Goal: Transaction & Acquisition: Book appointment/travel/reservation

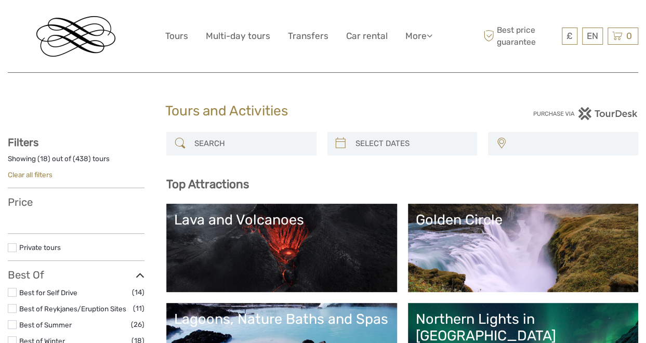
select select
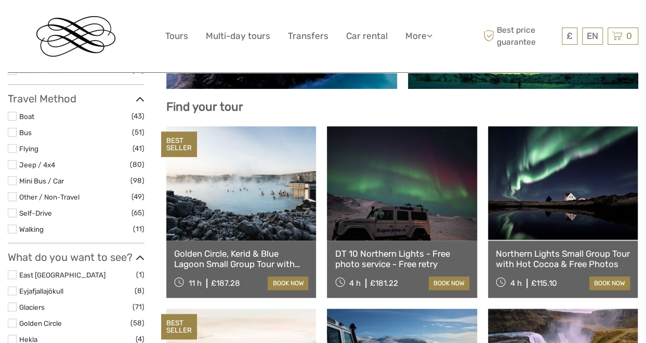
scroll to position [312, 0]
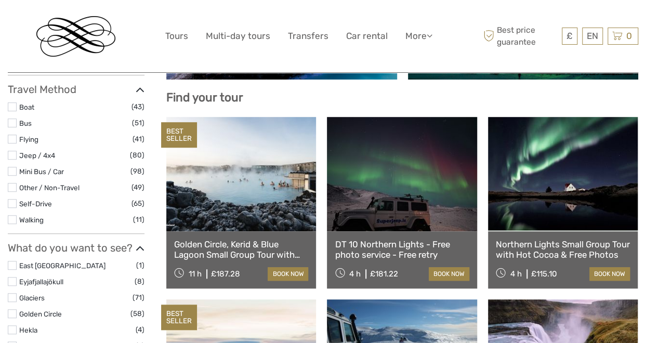
click at [558, 250] on link "Northern Lights Small Group Tour with Hot Cocoa & Free Photos" at bounding box center [563, 249] width 134 height 21
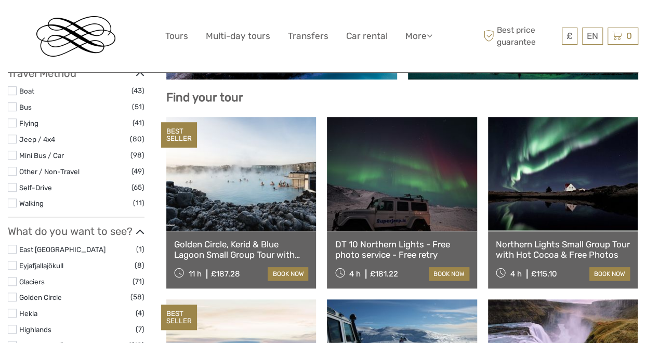
select select
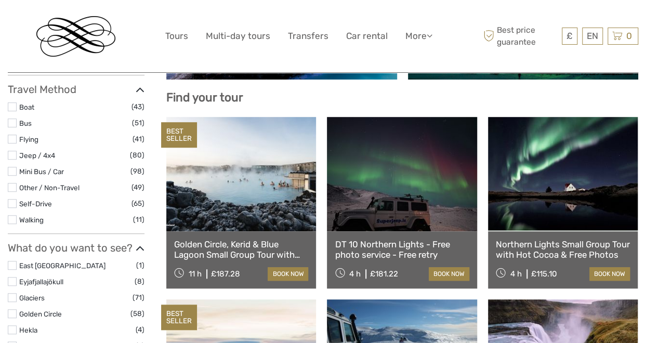
click at [564, 250] on link "Northern Lights Small Group Tour with Hot Cocoa & Free Photos" at bounding box center [563, 249] width 134 height 21
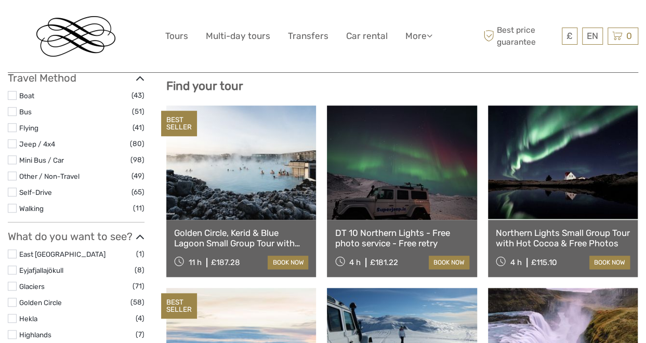
scroll to position [333, 0]
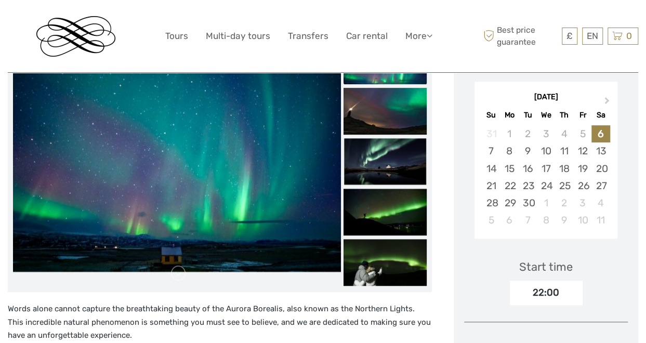
scroll to position [191, 0]
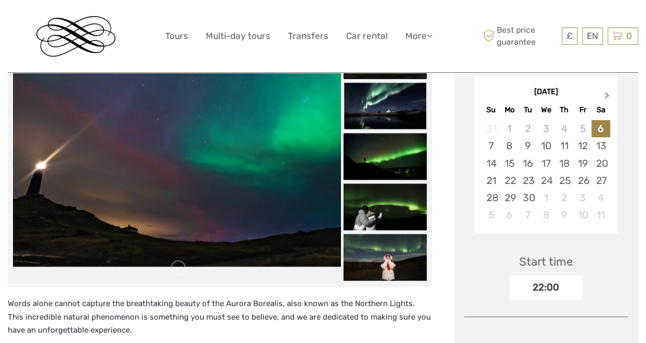
click at [607, 94] on span "Next Month" at bounding box center [607, 97] width 0 height 15
click at [529, 200] on div "28" at bounding box center [528, 197] width 18 height 17
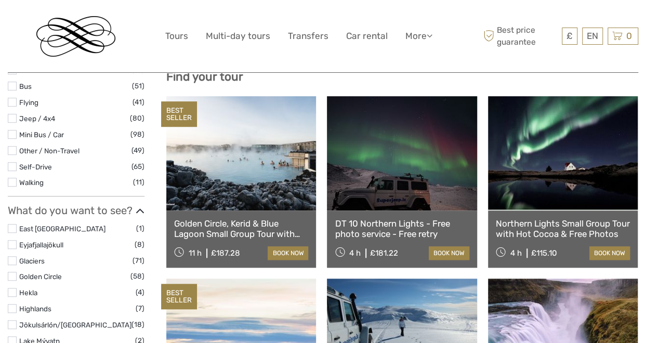
select select
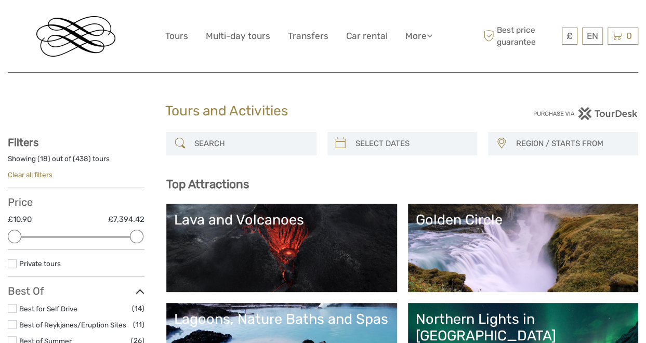
click at [64, 33] on img at bounding box center [75, 36] width 79 height 41
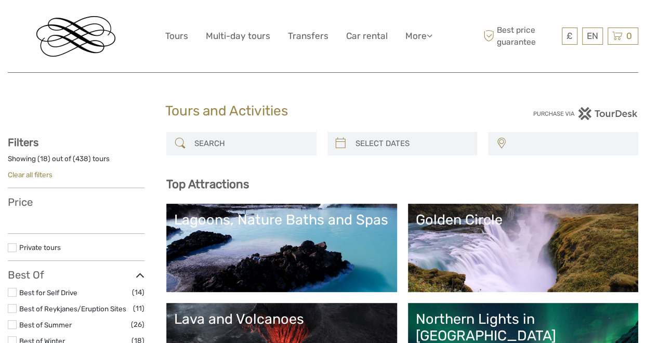
select select
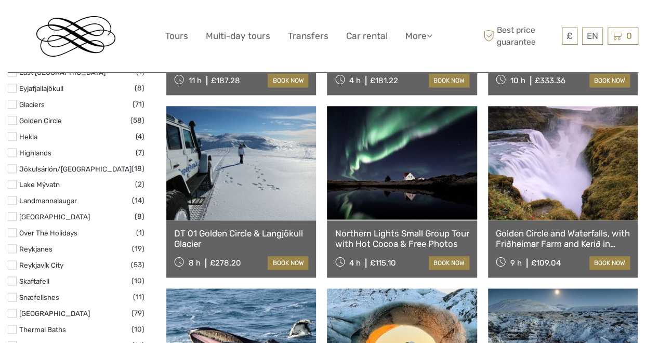
scroll to position [508, 0]
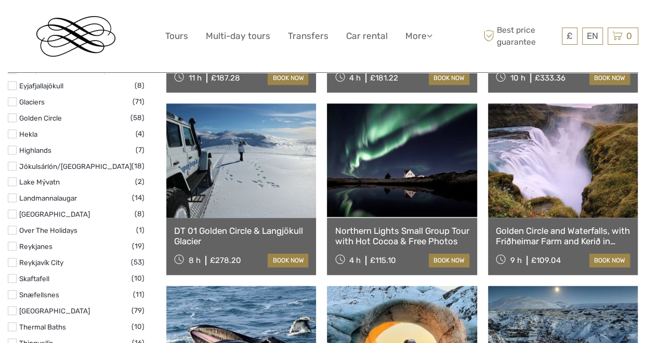
click at [401, 235] on link "Northern Lights Small Group Tour with Hot Cocoa & Free Photos" at bounding box center [402, 236] width 134 height 21
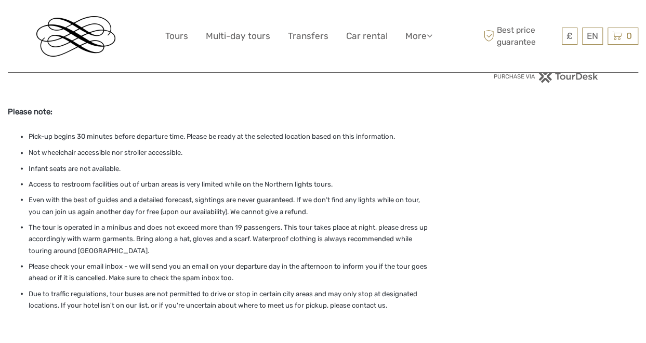
scroll to position [803, 0]
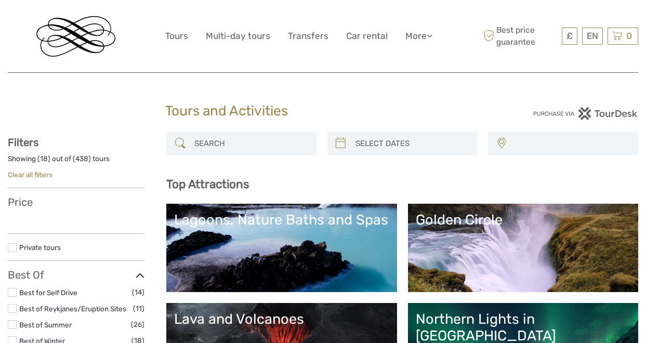
select select
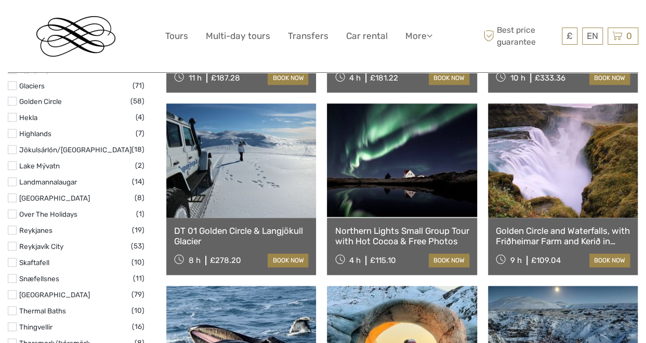
select select
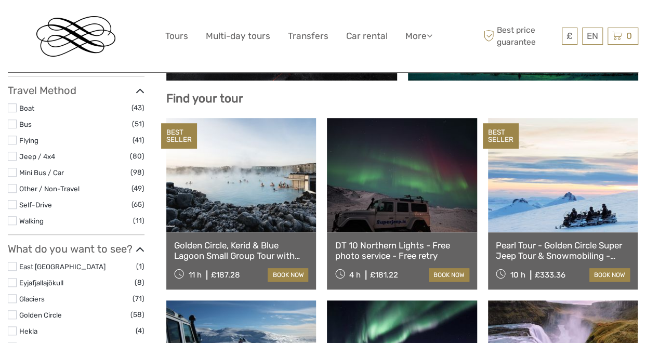
scroll to position [144, 0]
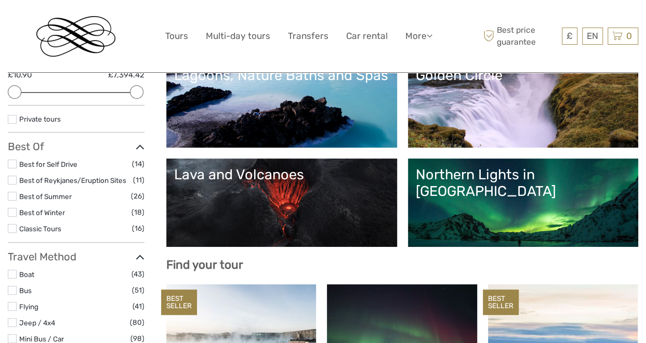
click at [584, 200] on link "Northern Lights in [GEOGRAPHIC_DATA]" at bounding box center [523, 202] width 215 height 73
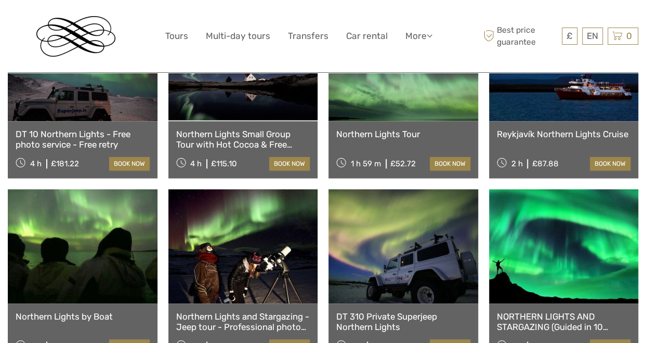
scroll to position [471, 0]
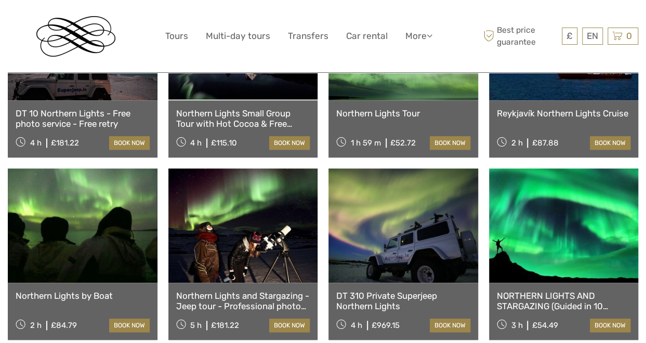
click at [76, 108] on link "DT 10 Northern Lights - Free photo service - Free retry" at bounding box center [83, 118] width 134 height 21
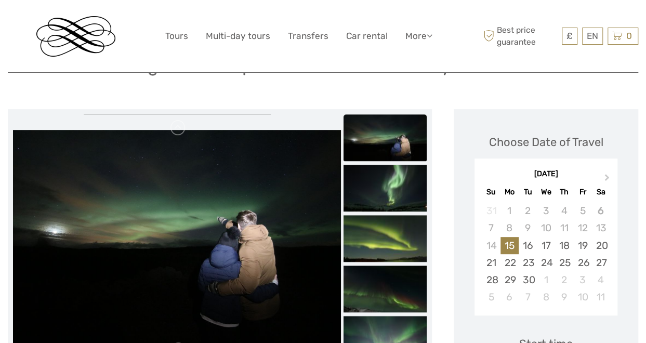
scroll to position [100, 0]
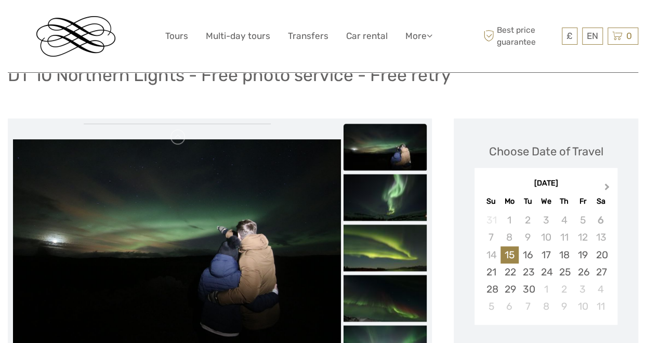
click at [607, 185] on span "Next Month" at bounding box center [607, 188] width 0 height 15
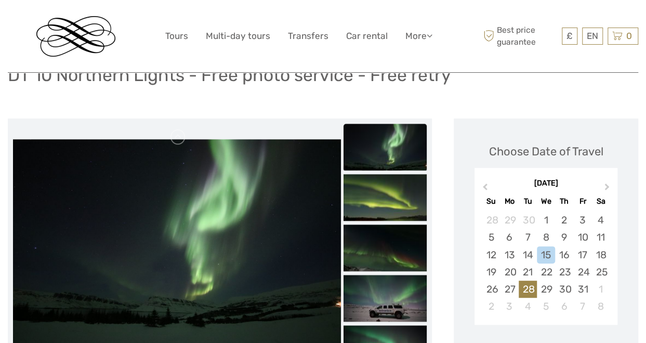
click at [532, 287] on div "28" at bounding box center [528, 289] width 18 height 17
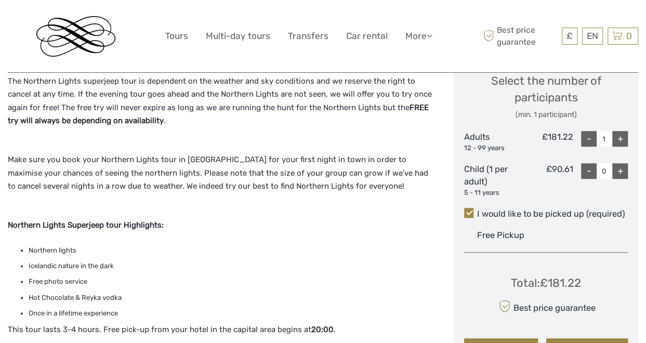
scroll to position [475, 0]
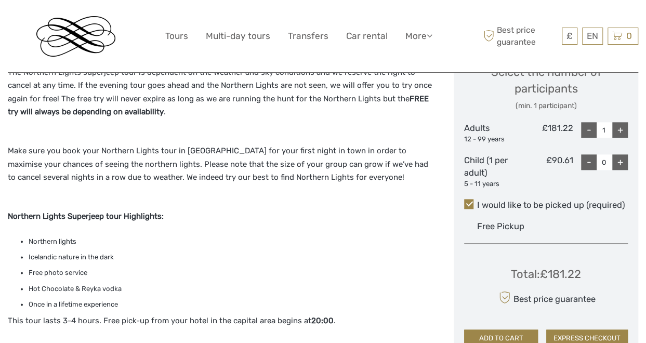
click at [618, 133] on div "+" at bounding box center [620, 130] width 16 height 16
type input "4"
click at [513, 39] on span "Best price guarantee" at bounding box center [520, 35] width 78 height 23
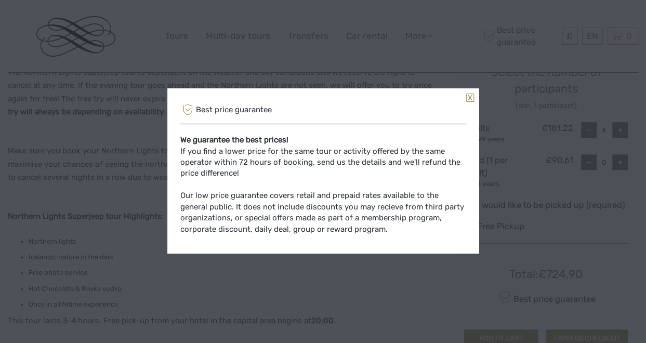
click at [469, 97] on link at bounding box center [470, 98] width 8 height 8
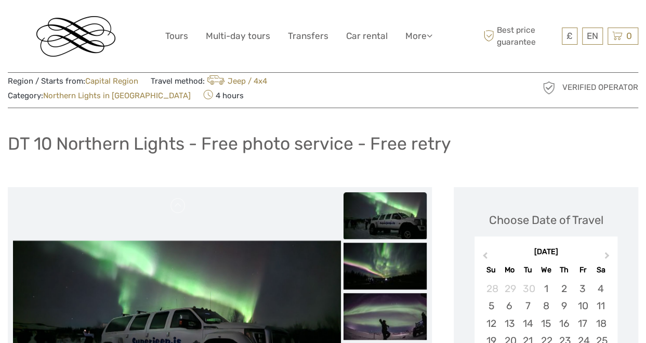
scroll to position [0, 0]
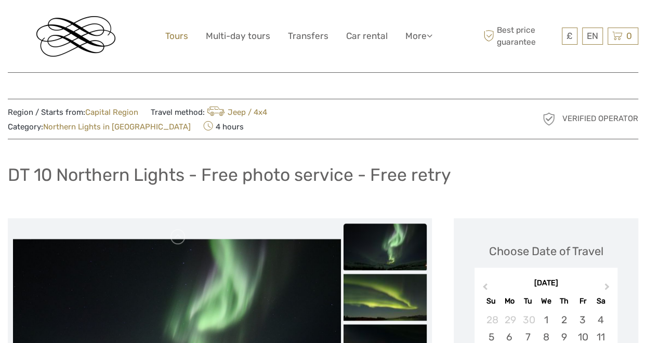
click at [184, 31] on link "Tours" at bounding box center [176, 36] width 23 height 15
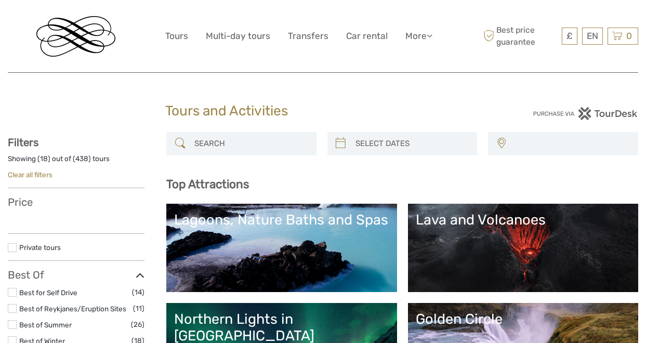
select select
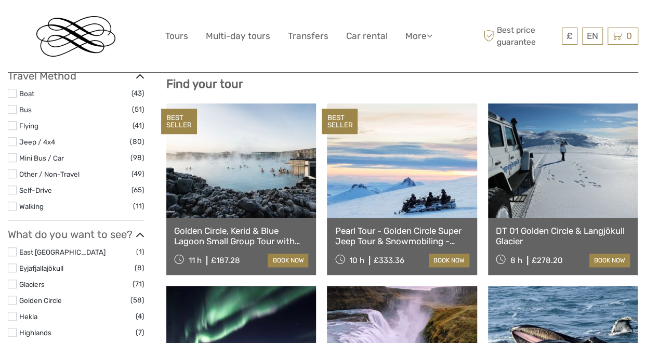
scroll to position [346, 0]
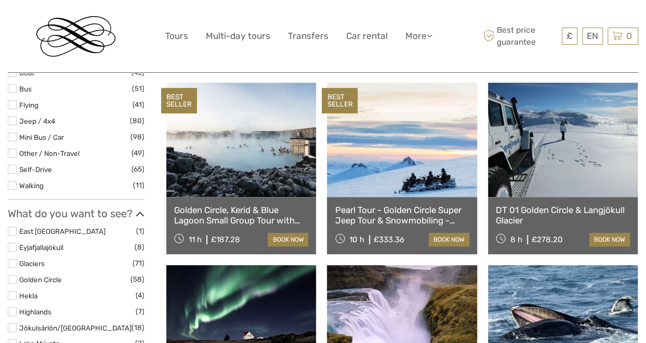
click at [247, 306] on link at bounding box center [241, 322] width 150 height 114
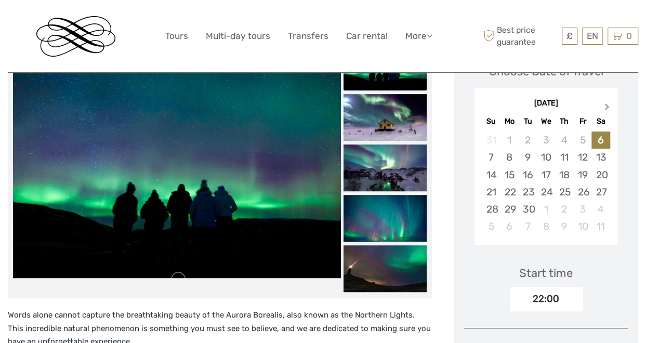
click at [607, 105] on span "Next Month" at bounding box center [607, 108] width 0 height 15
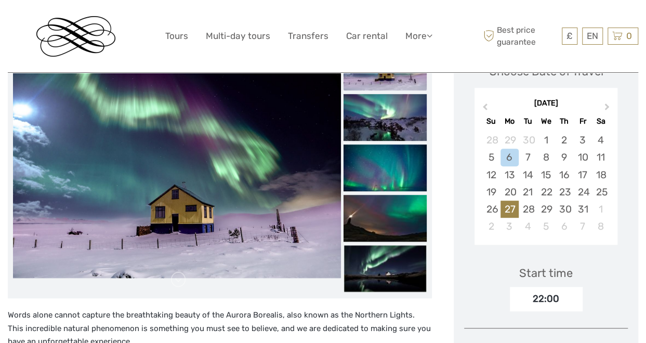
click at [510, 210] on div "27" at bounding box center [509, 209] width 18 height 17
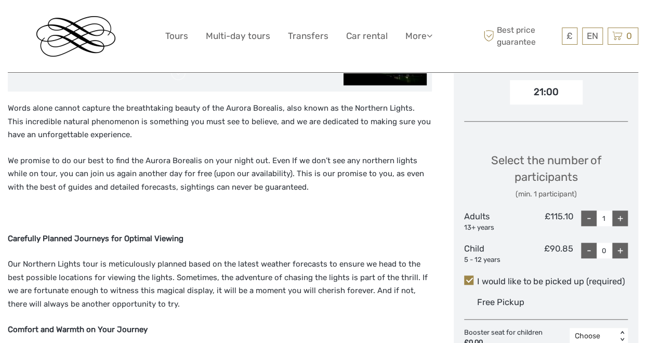
scroll to position [402, 0]
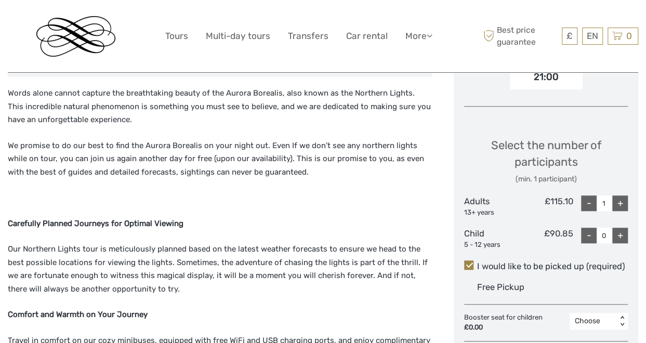
click at [619, 201] on div "+" at bounding box center [620, 203] width 16 height 16
type input "4"
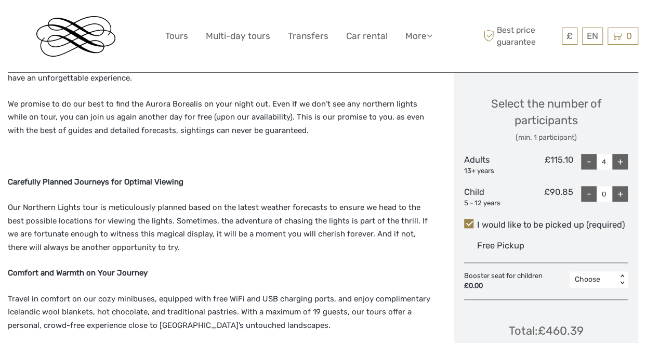
scroll to position [464, 0]
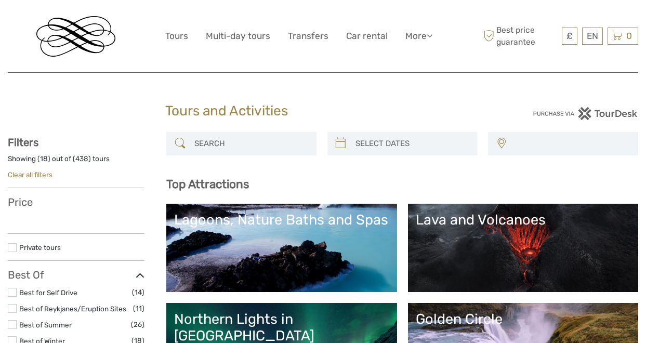
select select
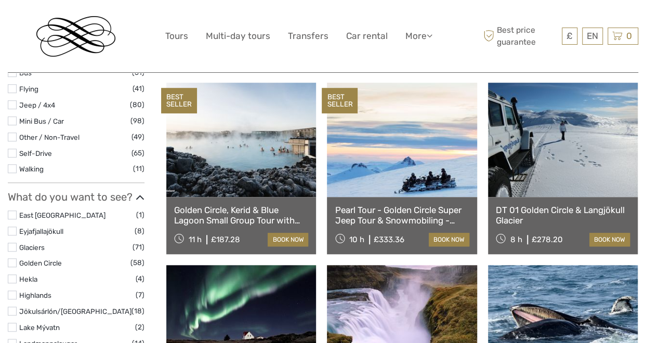
select select
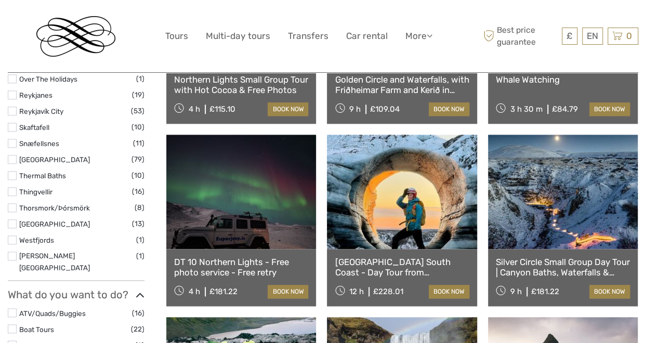
scroll to position [661, 0]
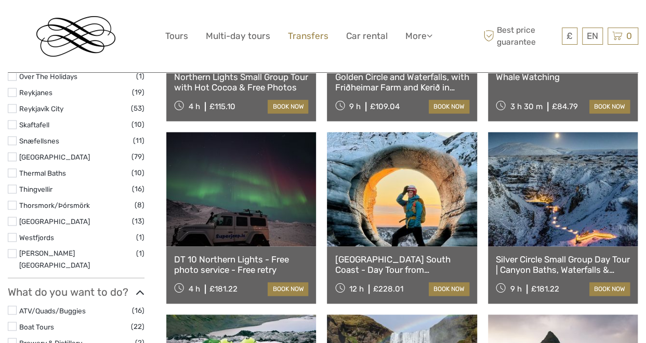
click at [308, 41] on link "Transfers" at bounding box center [308, 36] width 41 height 15
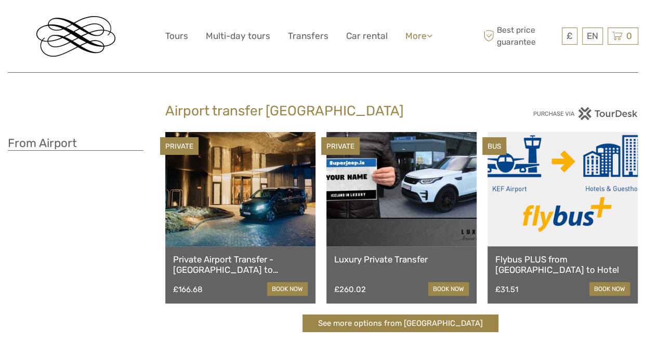
click at [421, 37] on link "More" at bounding box center [418, 36] width 27 height 15
click at [419, 54] on link "Food & drink" at bounding box center [400, 57] width 62 height 20
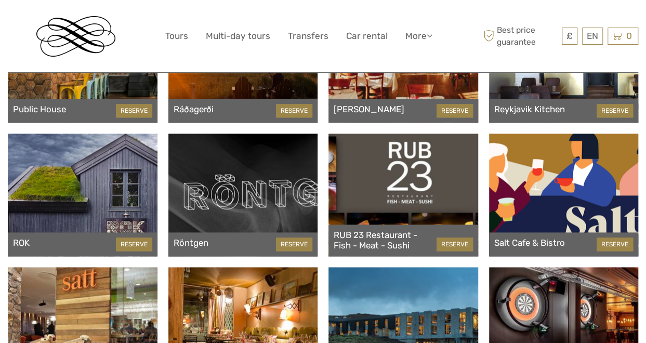
scroll to position [4468, 0]
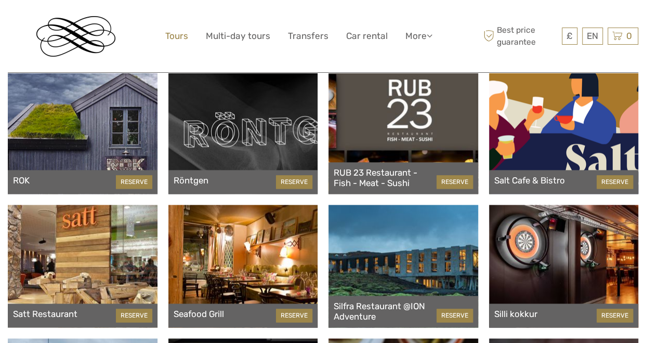
click at [179, 37] on link "Tours" at bounding box center [176, 36] width 23 height 15
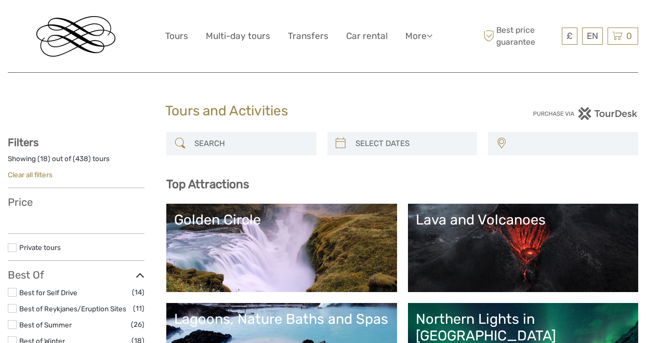
select select
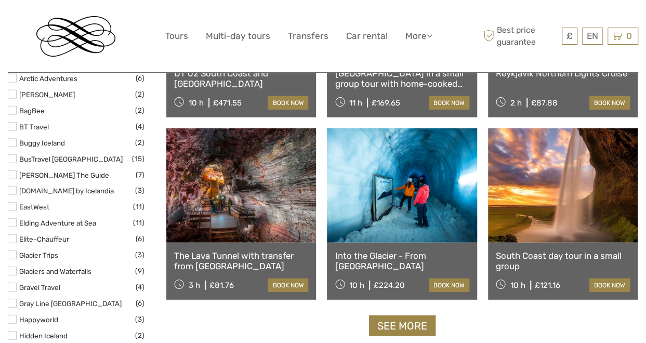
scroll to position [1247, 0]
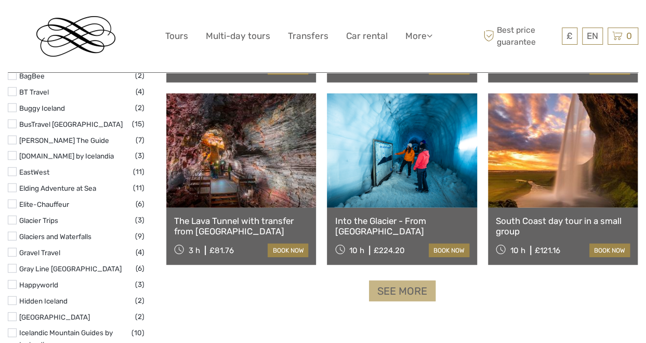
click at [418, 290] on link "See more" at bounding box center [402, 291] width 67 height 21
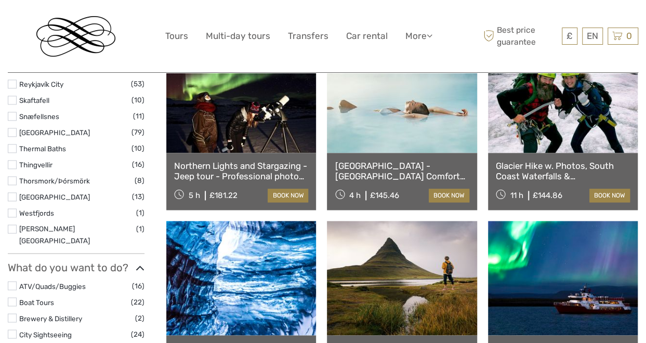
scroll to position [720, 0]
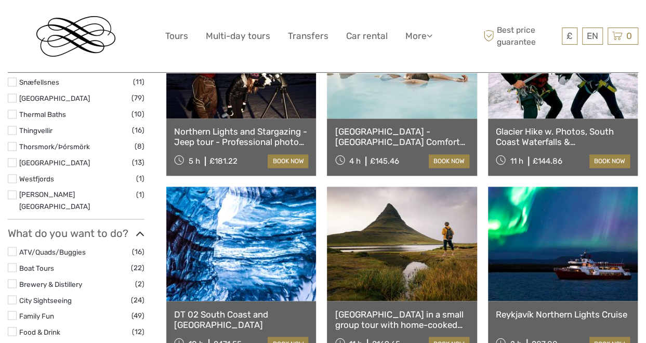
click at [399, 131] on link "Reykjavík - Blue Lagoon Comfort including admission" at bounding box center [402, 136] width 134 height 21
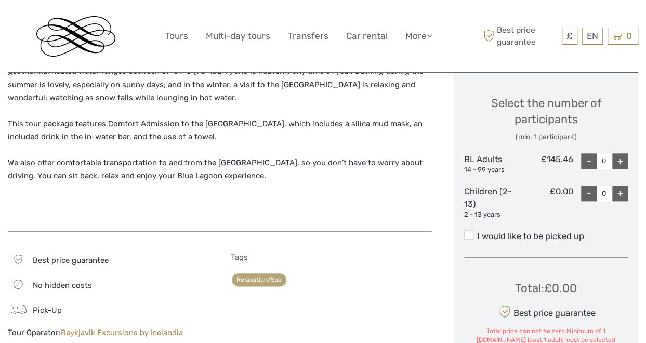
scroll to position [450, 0]
click at [621, 160] on div "+" at bounding box center [620, 161] width 16 height 16
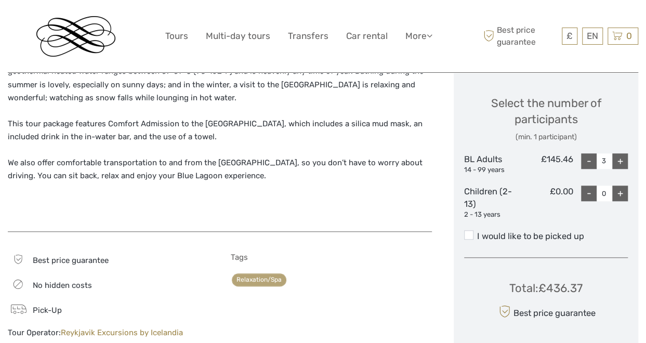
type input "4"
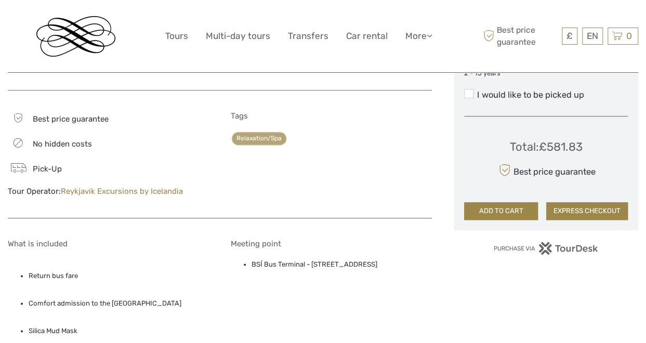
scroll to position [168, 0]
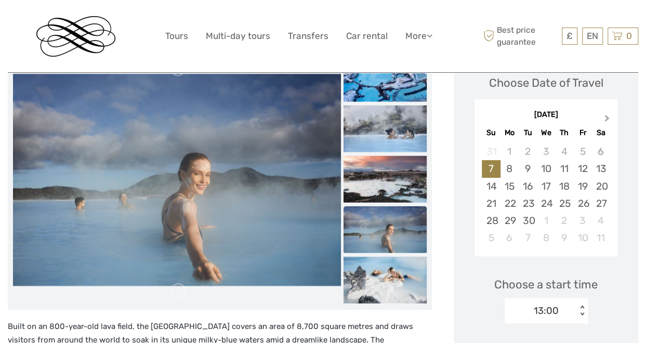
click at [607, 120] on span "Next Month" at bounding box center [607, 120] width 0 height 15
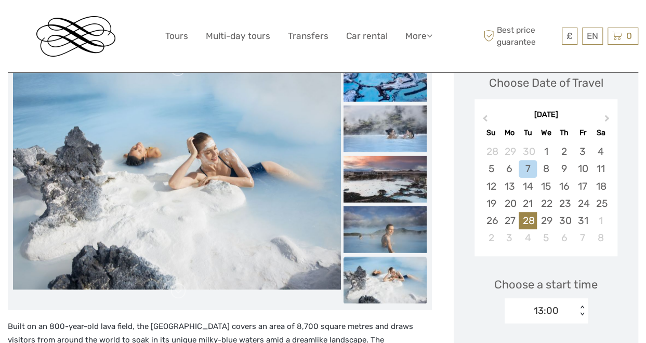
click at [533, 223] on div "28" at bounding box center [528, 220] width 18 height 17
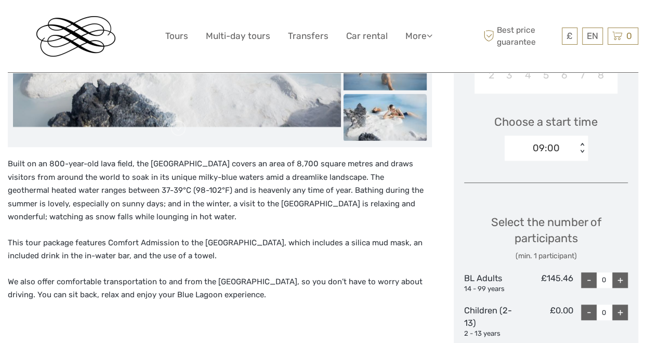
scroll to position [333, 0]
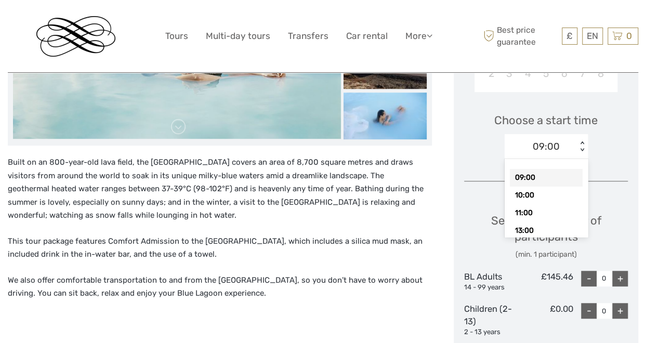
click at [580, 148] on div "< >" at bounding box center [581, 146] width 9 height 11
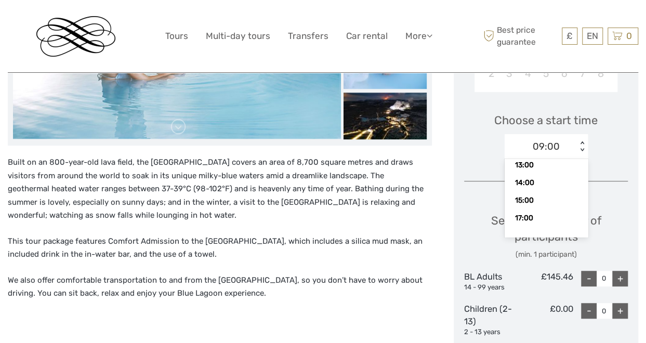
scroll to position [0, 0]
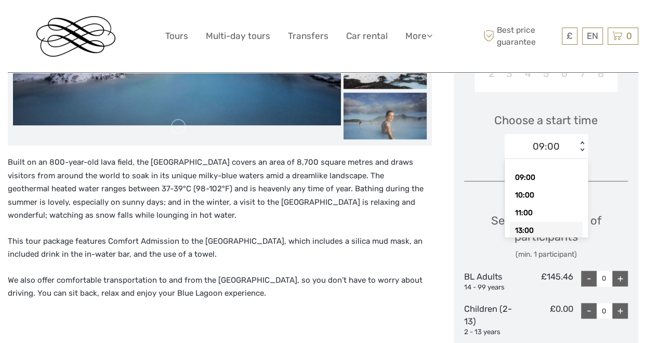
click at [533, 228] on div "13:00" at bounding box center [546, 231] width 73 height 18
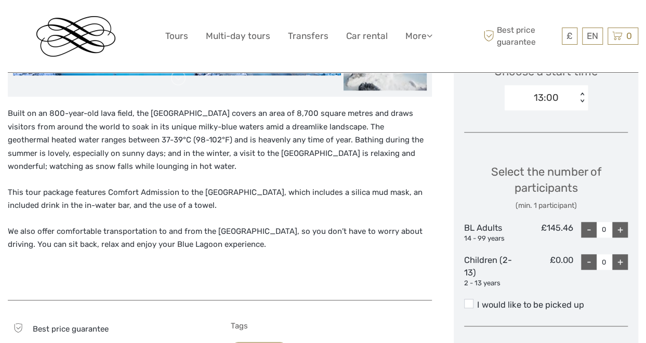
scroll to position [388, 0]
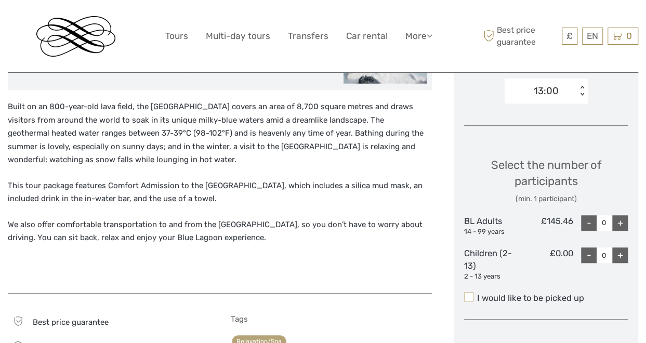
click at [470, 296] on span at bounding box center [468, 296] width 9 height 9
click at [477, 294] on input "I would like to be picked up" at bounding box center [477, 294] width 0 height 0
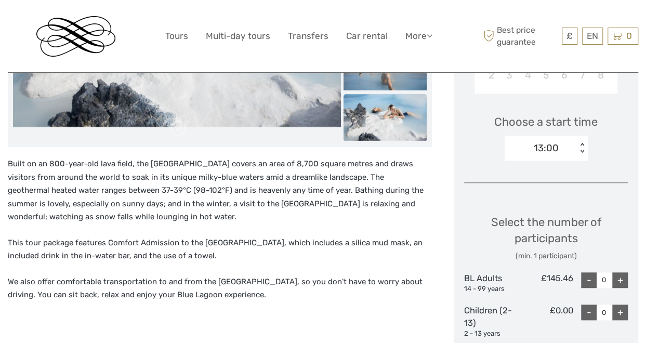
scroll to position [338, 0]
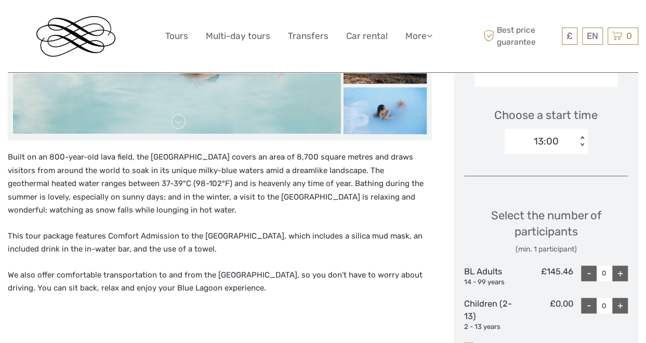
click at [623, 274] on div "+" at bounding box center [620, 274] width 16 height 16
type input "4"
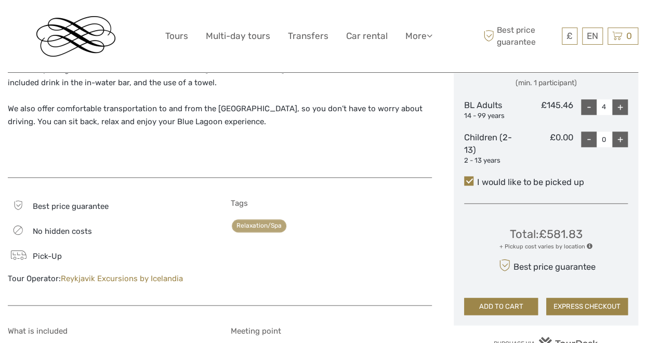
scroll to position [525, 0]
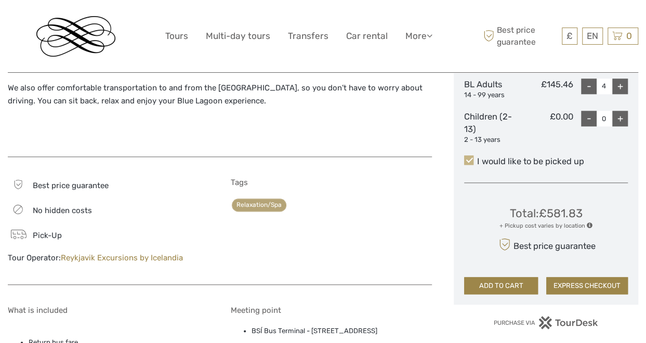
click at [468, 158] on span at bounding box center [468, 159] width 9 height 9
click at [477, 157] on input "I would like to be picked up" at bounding box center [477, 157] width 0 height 0
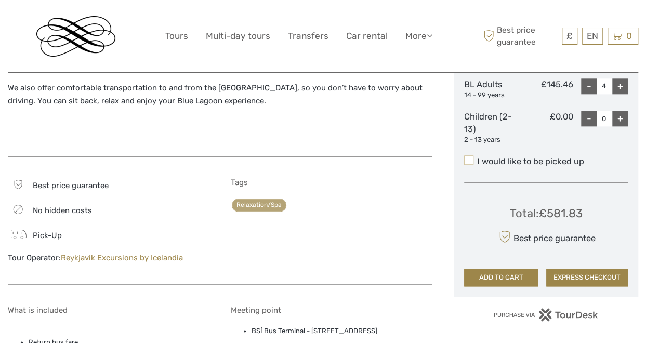
click at [468, 161] on span at bounding box center [468, 159] width 9 height 9
click at [477, 157] on input "I would like to be picked up" at bounding box center [477, 157] width 0 height 0
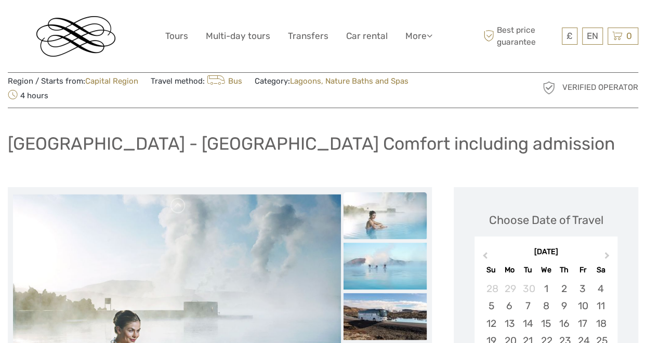
scroll to position [24, 0]
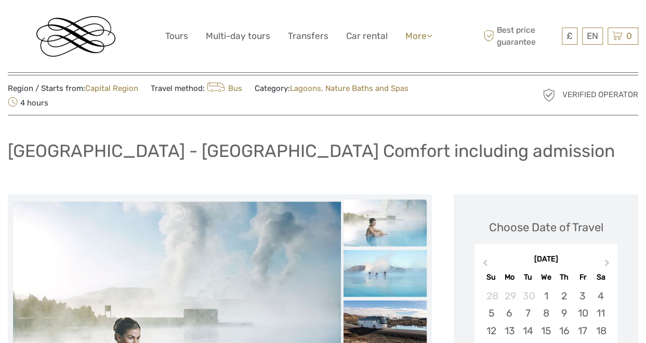
click at [420, 37] on link "More" at bounding box center [418, 36] width 27 height 15
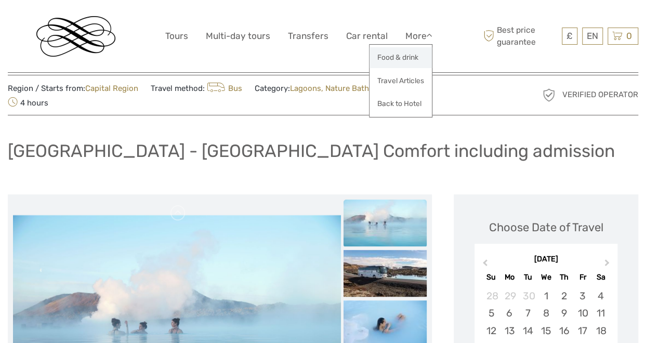
click at [413, 54] on link "Food & drink" at bounding box center [400, 57] width 62 height 20
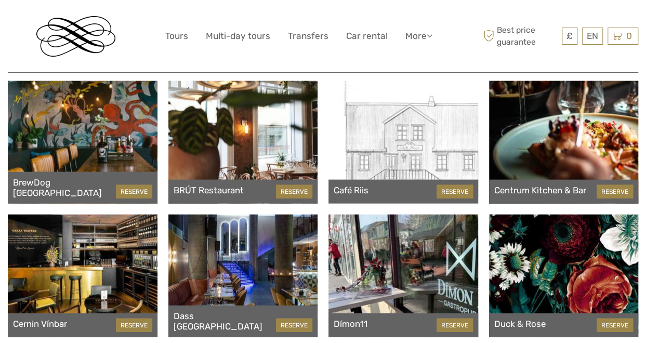
scroll to position [990, 0]
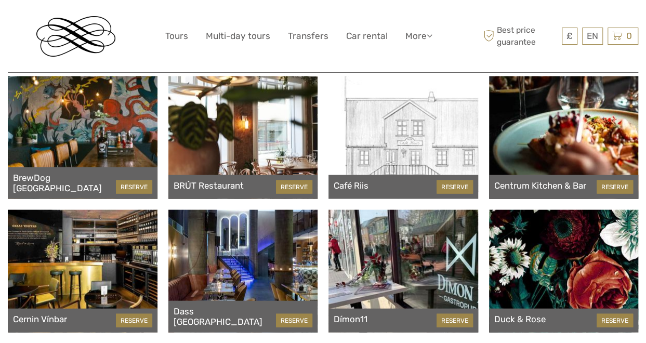
click at [72, 127] on div at bounding box center [83, 137] width 150 height 123
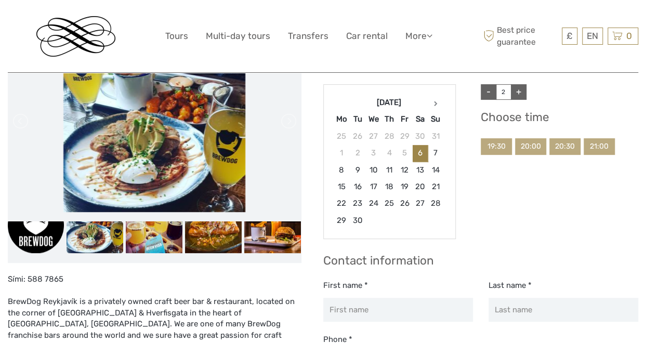
scroll to position [110, 0]
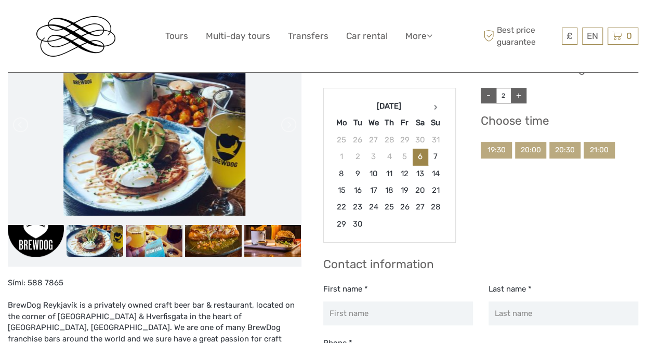
click at [99, 239] on img at bounding box center [95, 241] width 57 height 32
click at [143, 240] on img at bounding box center [154, 241] width 57 height 32
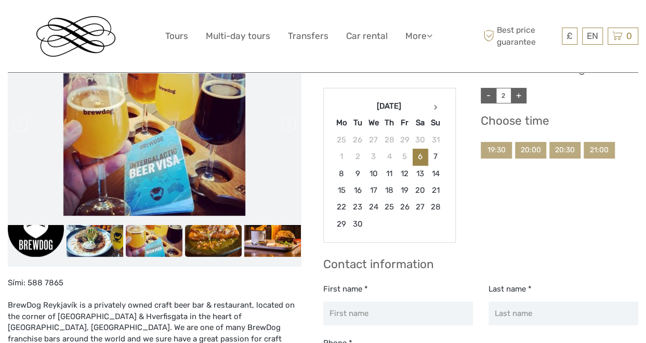
click at [209, 242] on img at bounding box center [213, 241] width 57 height 32
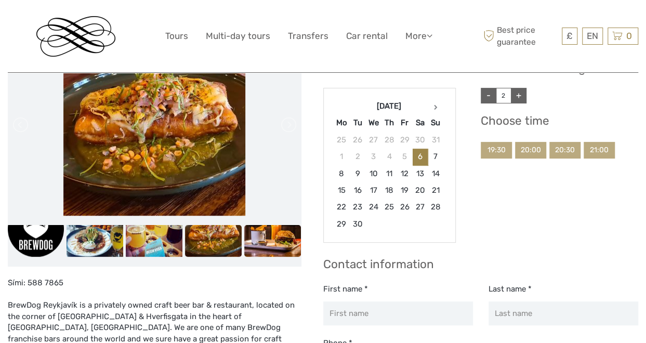
click at [270, 235] on img at bounding box center [272, 241] width 57 height 32
click at [463, 30] on div "£ ISK € $ £ EN English Español Deutsch Tours Multi-day tours Transfers Car rent…" at bounding box center [322, 36] width 315 height 57
click at [95, 241] on img at bounding box center [95, 241] width 57 height 32
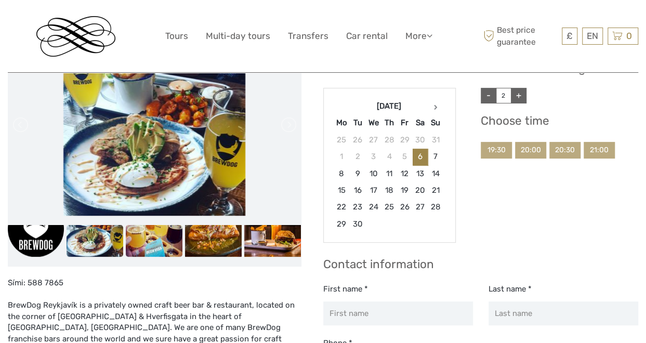
click at [151, 240] on img at bounding box center [154, 241] width 57 height 32
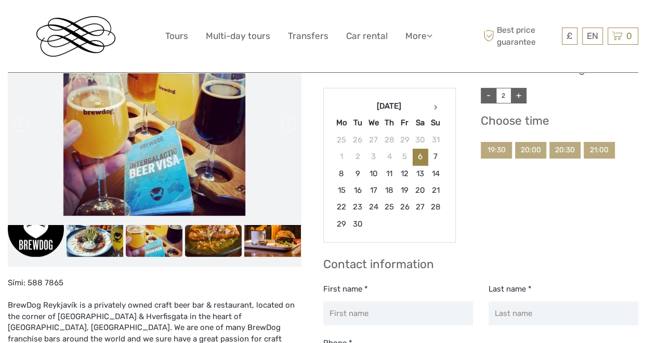
click at [205, 241] on img at bounding box center [213, 241] width 57 height 32
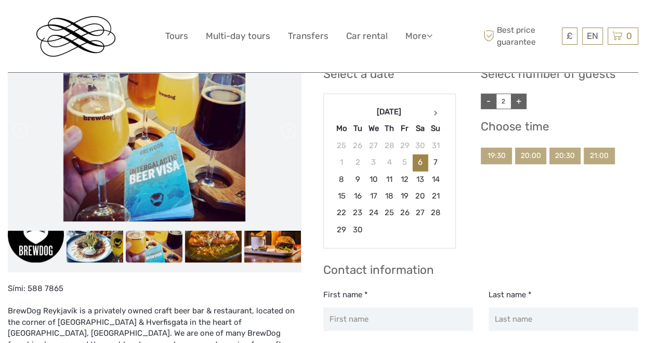
scroll to position [104, 0]
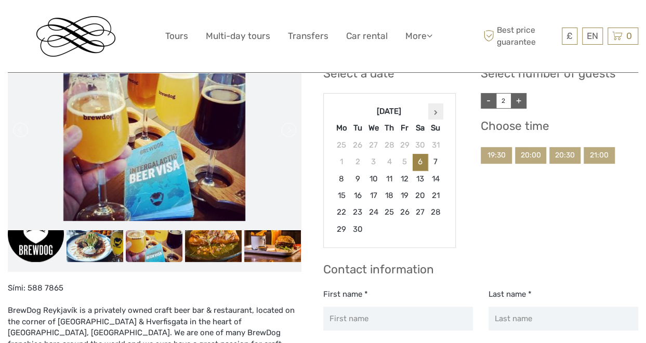
click at [434, 110] on icon at bounding box center [436, 112] width 4 height 5
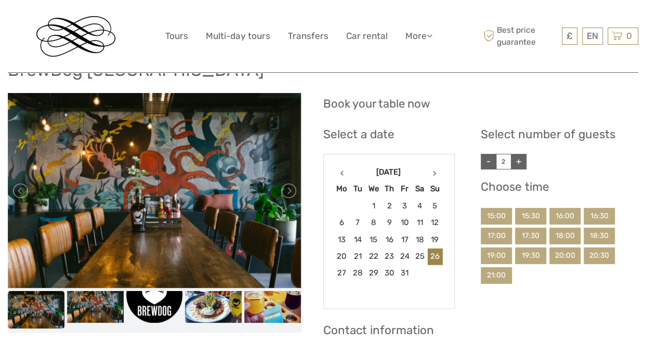
scroll to position [46, 0]
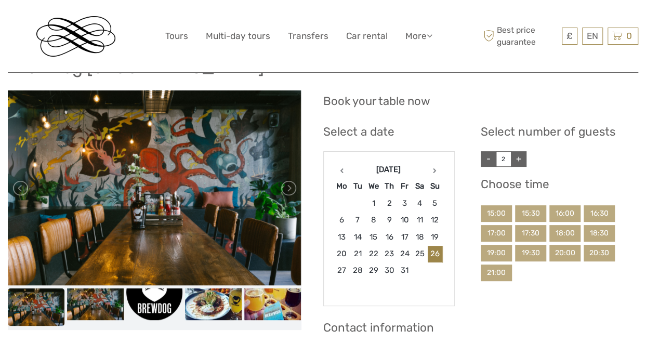
click at [519, 158] on link "+" at bounding box center [519, 159] width 16 height 16
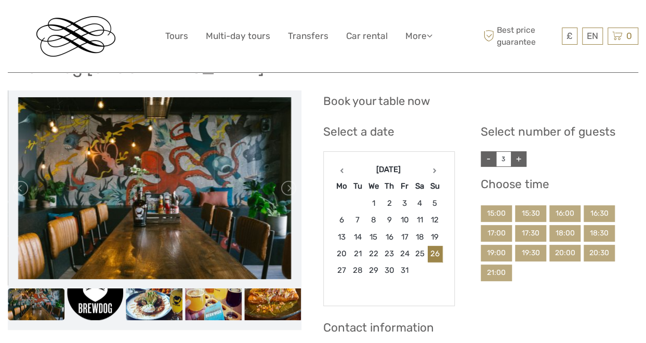
click at [519, 158] on link "+" at bounding box center [519, 159] width 16 height 16
type input "4"
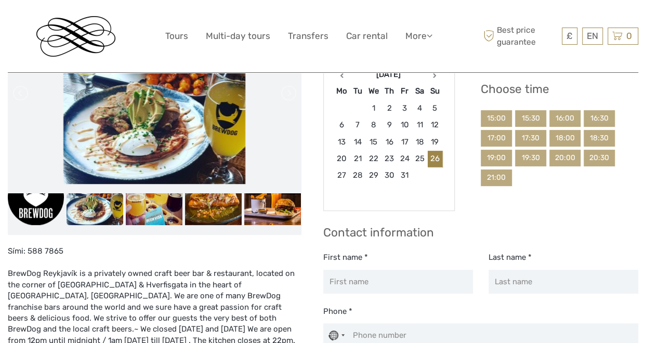
scroll to position [144, 0]
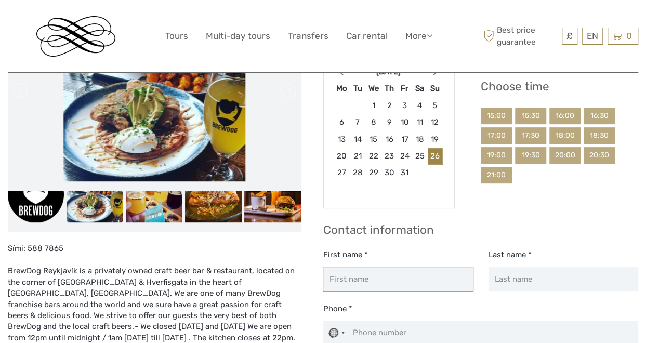
click at [413, 277] on input "First name *" at bounding box center [398, 279] width 150 height 24
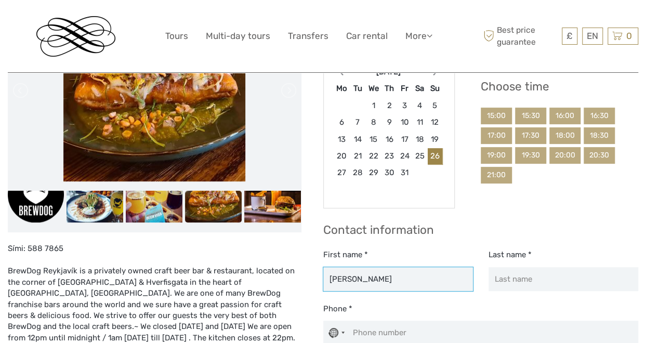
type input "[PERSON_NAME]"
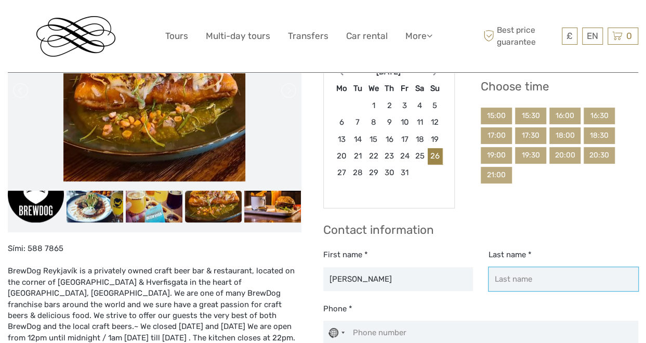
click at [511, 277] on input "Last name *" at bounding box center [563, 279] width 150 height 24
type input "c"
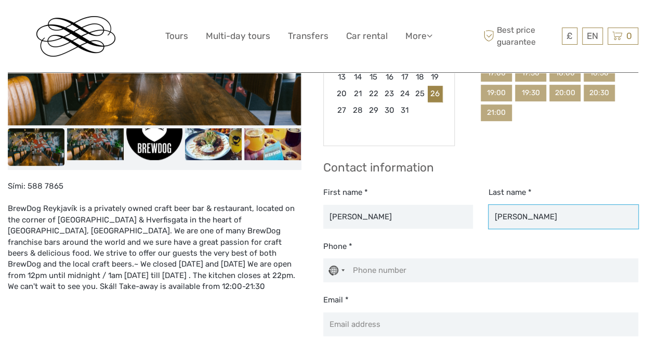
scroll to position [227, 0]
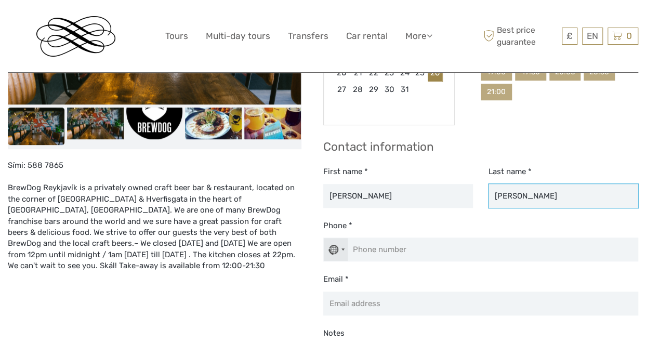
type input "Conway"
click at [345, 249] on div "No country selected" at bounding box center [336, 249] width 24 height 23
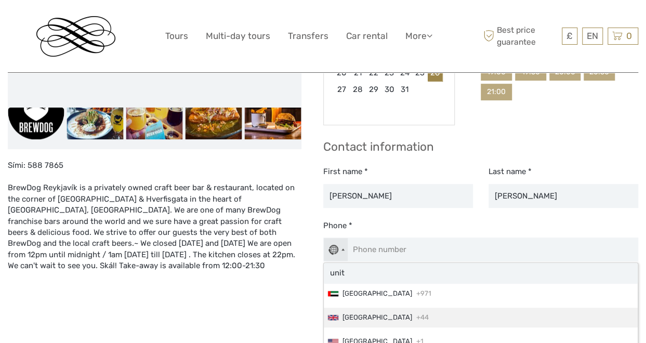
type input "unit"
click at [386, 313] on span "United Kingdom" at bounding box center [377, 317] width 70 height 11
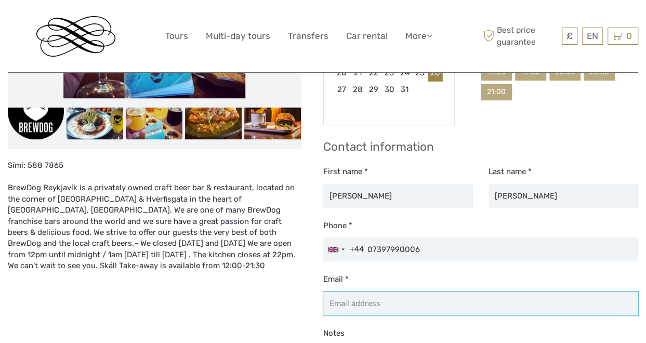
type input "7397 990006"
click at [430, 308] on input "Email *" at bounding box center [480, 304] width 315 height 24
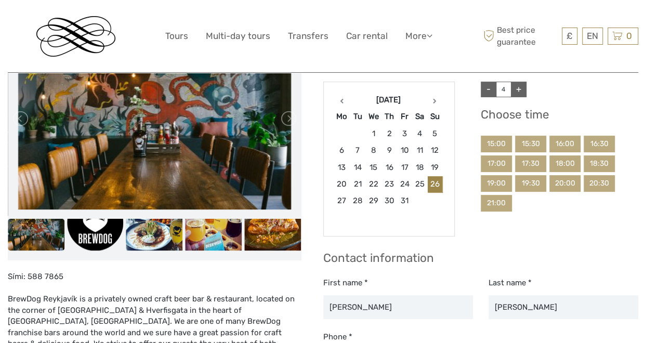
scroll to position [123, 0]
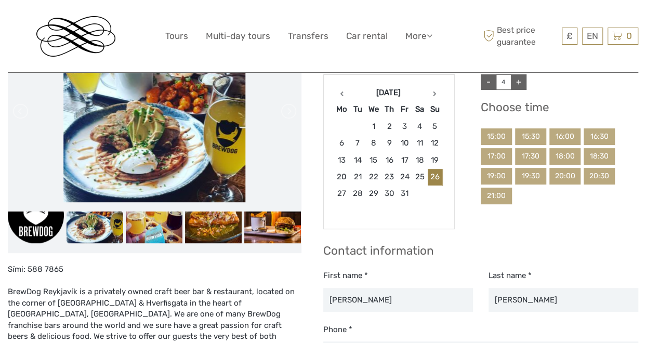
type input "darren.conway@sky.com"
click at [566, 154] on div "18:00" at bounding box center [564, 156] width 31 height 17
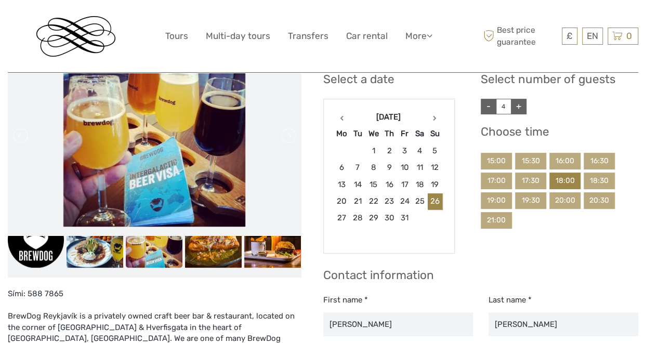
scroll to position [96, 0]
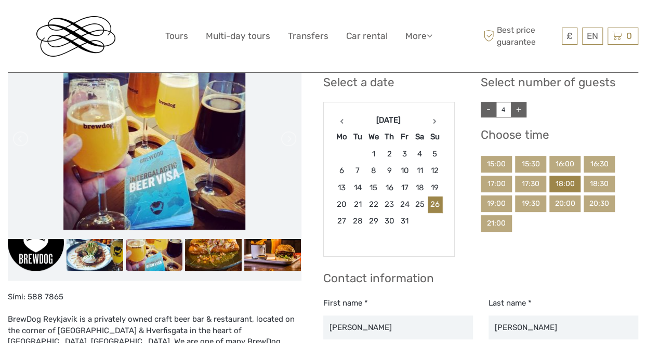
click at [603, 186] on div "18:30" at bounding box center [599, 184] width 31 height 17
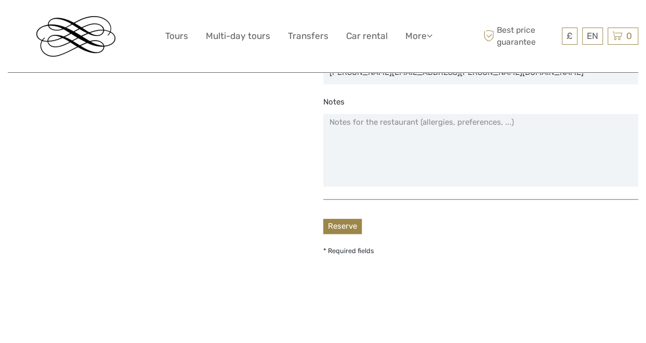
scroll to position [484, 0]
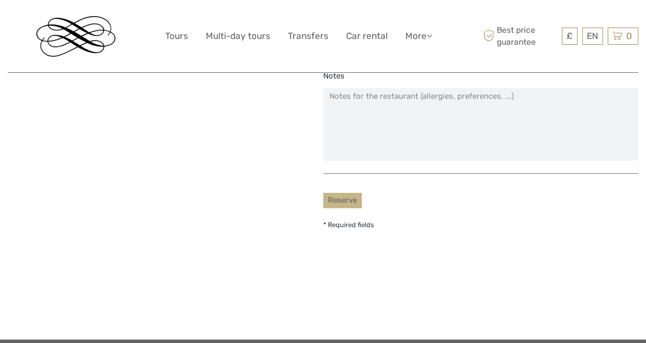
click at [340, 196] on button "Reserve" at bounding box center [342, 200] width 38 height 15
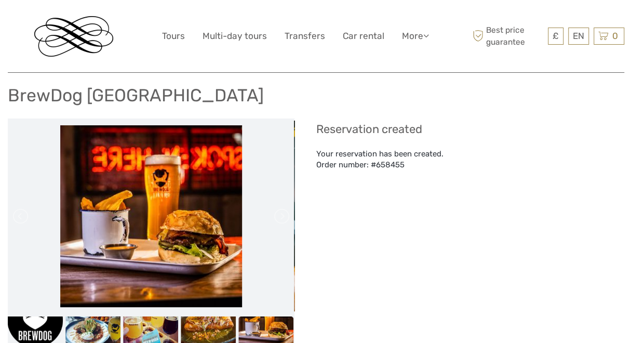
scroll to position [0, 0]
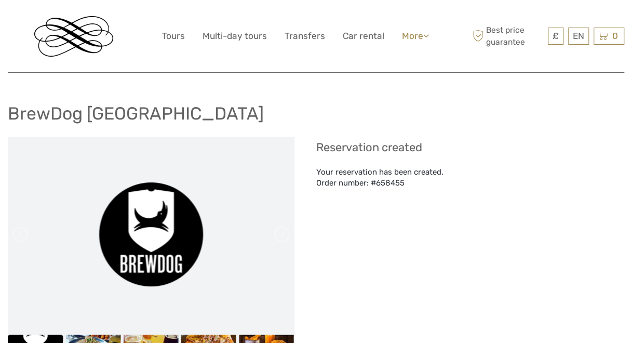
click at [415, 39] on link "More" at bounding box center [415, 36] width 27 height 15
click at [408, 38] on link "More" at bounding box center [415, 36] width 27 height 15
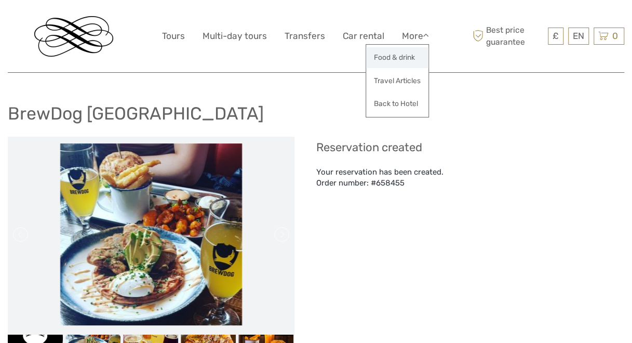
click at [412, 56] on link "Food & drink" at bounding box center [397, 57] width 62 height 20
